Goal: Information Seeking & Learning: Learn about a topic

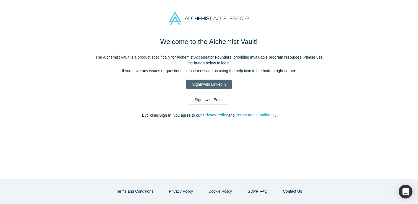
click at [208, 83] on link "Sign In with LinkedIn" at bounding box center [208, 85] width 45 height 10
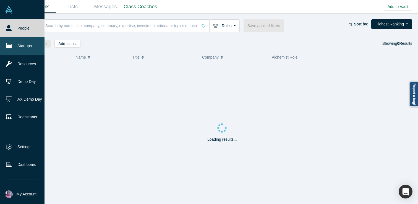
click at [16, 43] on link "Startups" at bounding box center [22, 46] width 44 height 18
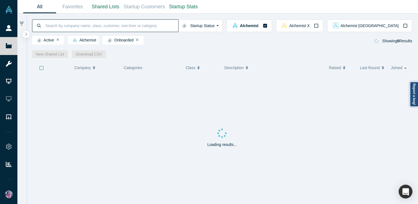
click at [98, 26] on input at bounding box center [111, 25] width 133 height 13
type input "h"
click at [26, 34] on icon "button" at bounding box center [26, 34] width 3 height 4
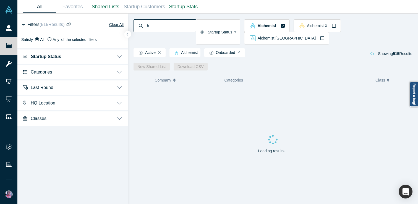
click at [154, 29] on input "h" at bounding box center [170, 25] width 49 height 13
click at [67, 73] on button "Categories" at bounding box center [72, 71] width 110 height 15
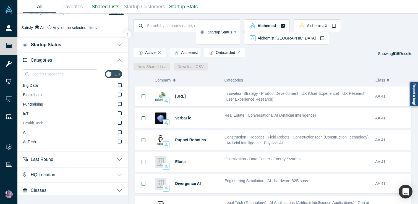
scroll to position [14, 0]
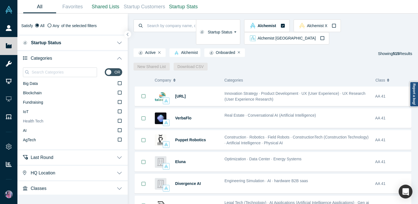
click at [121, 121] on icon at bounding box center [120, 120] width 4 height 4
click at [0, 0] on input "Health Tech" at bounding box center [0, 0] width 0 height 0
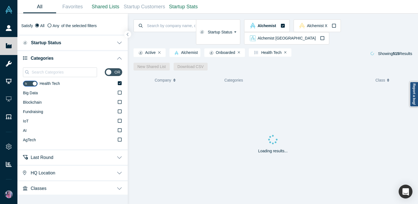
scroll to position [15, 0]
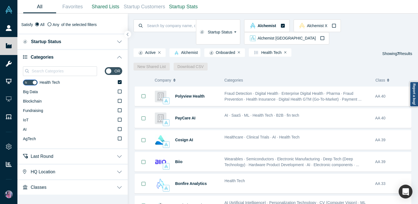
click at [51, 188] on button "Classes" at bounding box center [72, 186] width 110 height 15
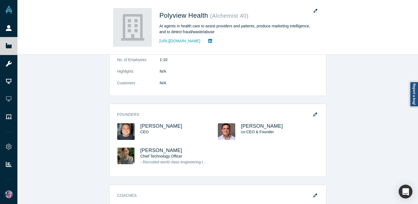
scroll to position [190, 0]
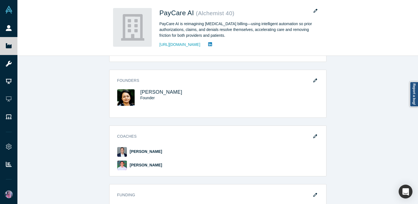
scroll to position [289, 0]
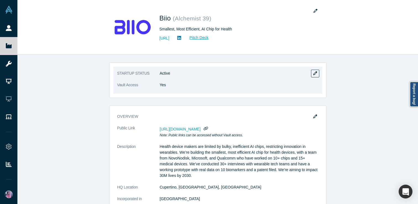
drag, startPoint x: 262, startPoint y: 129, endPoint x: 256, endPoint y: 68, distance: 60.8
click at [258, 90] on div "STARTUP STATUS Active Vault Access Yes overview Public Link [URL][DOMAIN_NAME] …" at bounding box center [217, 129] width 400 height 149
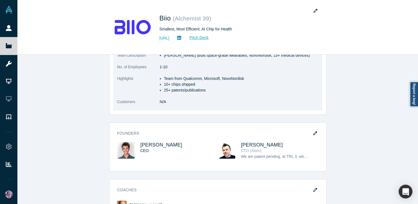
scroll to position [203, 0]
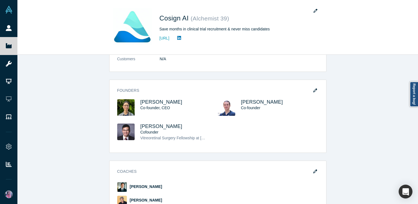
scroll to position [266, 0]
